Goal: Task Accomplishment & Management: Use online tool/utility

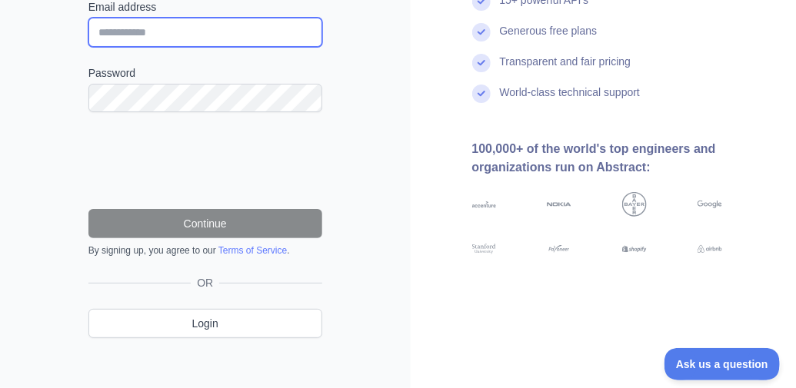
type input "**********"
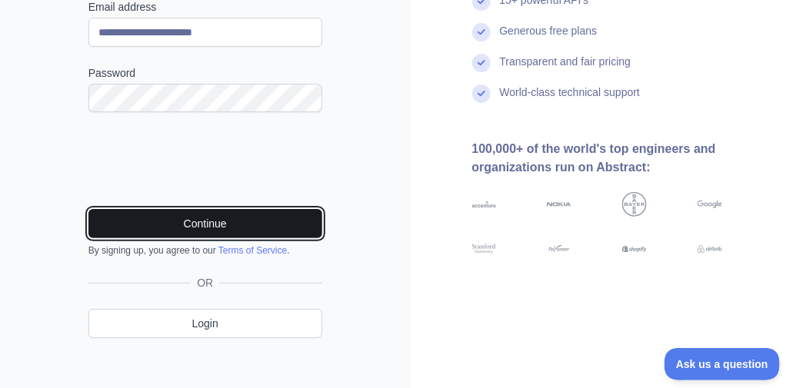
click at [215, 221] on button "Continue" at bounding box center [205, 223] width 234 height 29
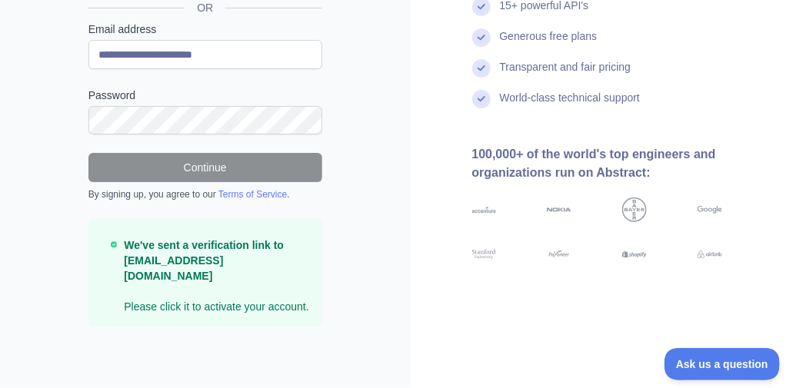
scroll to position [191, 0]
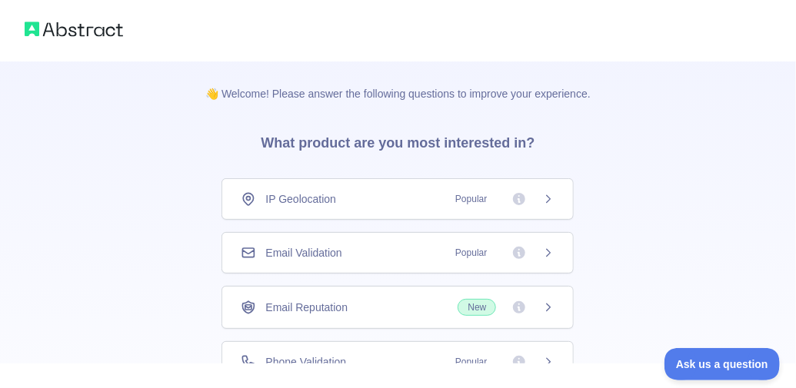
click at [347, 301] on span "Email Reputation" at bounding box center [306, 307] width 82 height 15
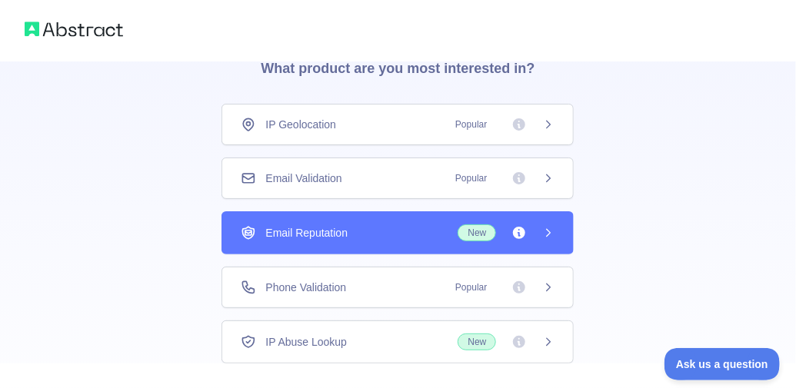
scroll to position [77, 0]
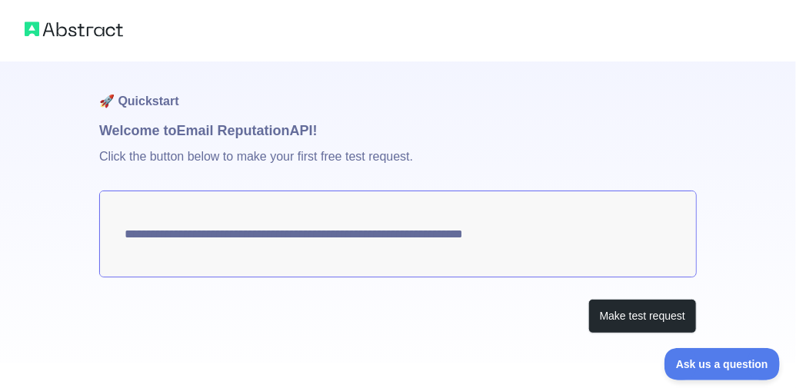
click at [564, 243] on textarea "**********" at bounding box center [398, 234] width 598 height 87
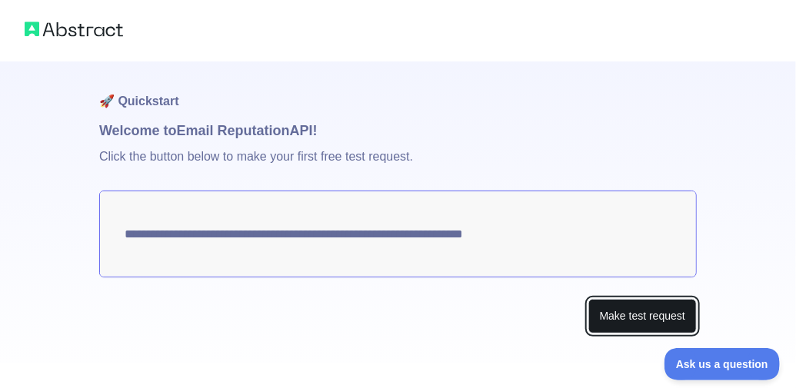
click at [628, 319] on button "Make test request" at bounding box center [642, 316] width 108 height 35
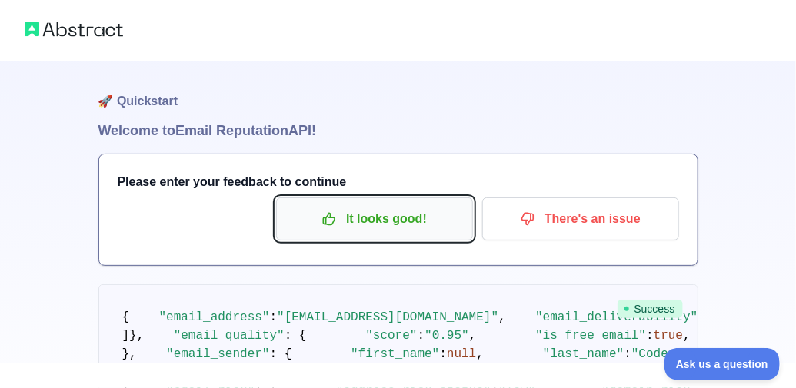
click at [443, 214] on p "It looks good!" at bounding box center [375, 219] width 174 height 26
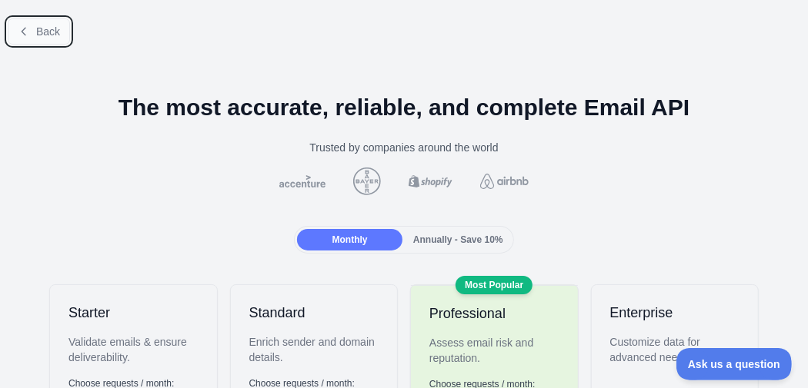
click at [52, 21] on button "Back" at bounding box center [39, 31] width 62 height 26
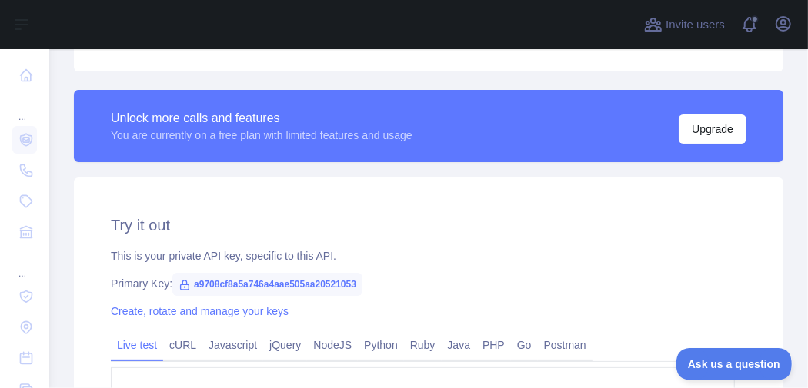
scroll to position [462, 0]
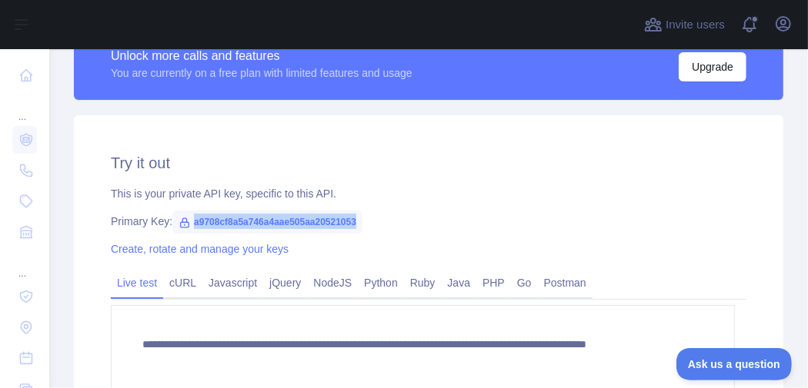
copy span "a9708cf8a5a746a4aae505aa20521053"
drag, startPoint x: 410, startPoint y: 223, endPoint x: 191, endPoint y: 218, distance: 219.3
click at [191, 218] on div "Primary Key: a9708cf8a5a746a4aae505aa20521053" at bounding box center [428, 221] width 635 height 15
